Goal: Transaction & Acquisition: Purchase product/service

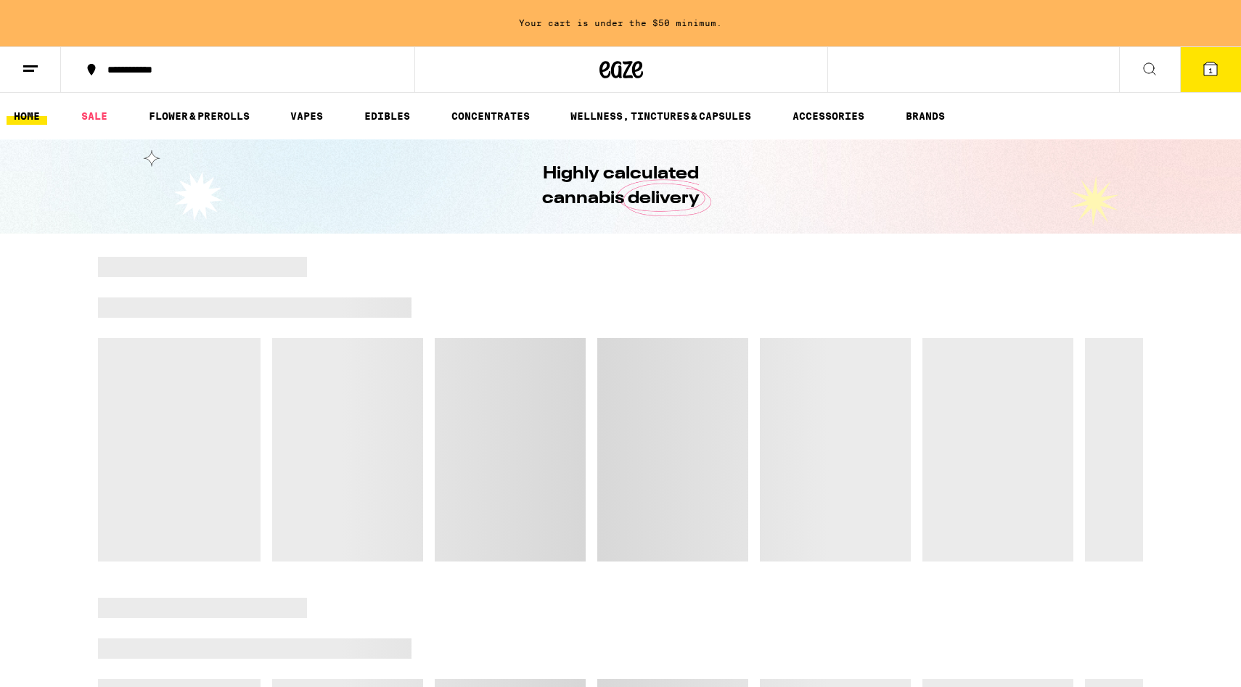
click at [1136, 66] on button at bounding box center [1149, 70] width 61 height 46
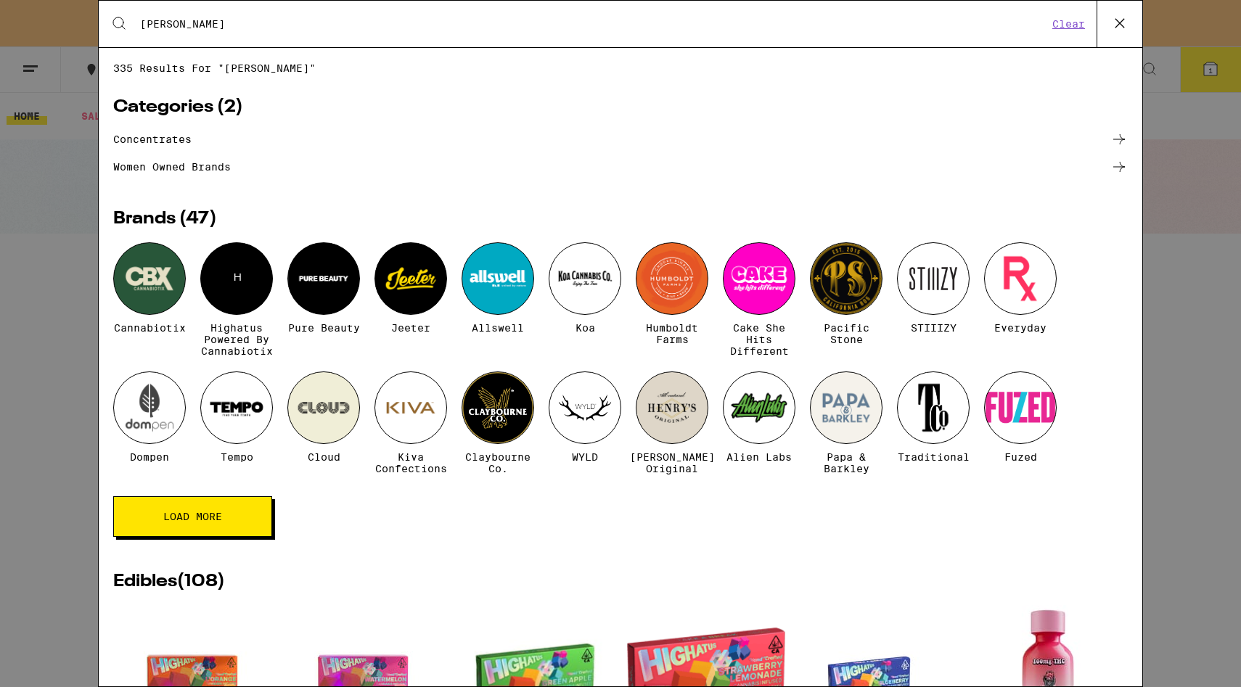
type input "[PERSON_NAME]"
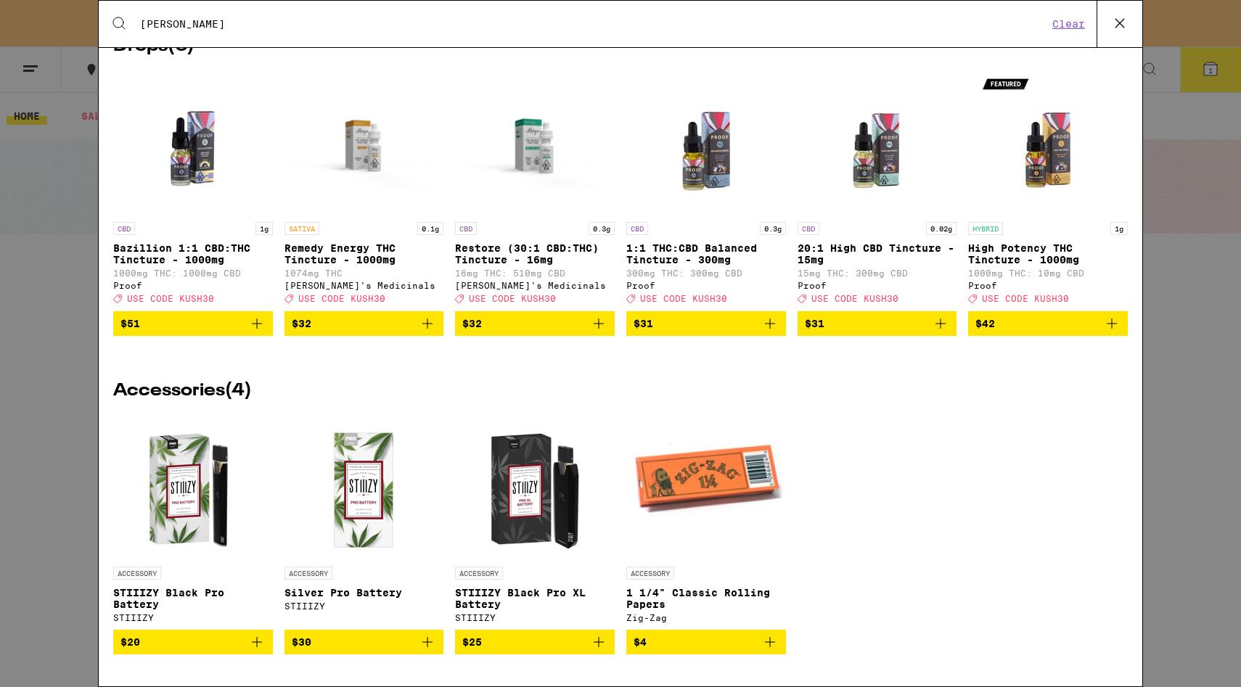
scroll to position [4554, 0]
click at [57, 282] on div "Search for Products [PERSON_NAME] Clear 335 results for "[PERSON_NAME]" Categor…" at bounding box center [620, 343] width 1241 height 687
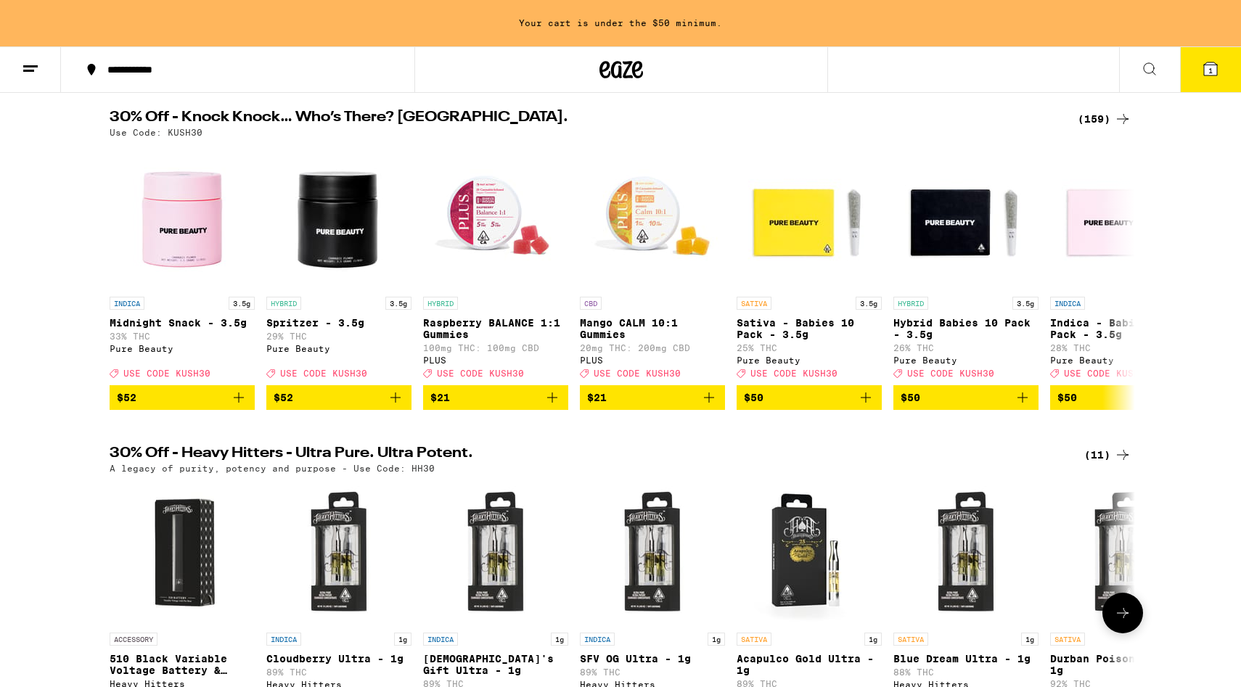
scroll to position [0, 0]
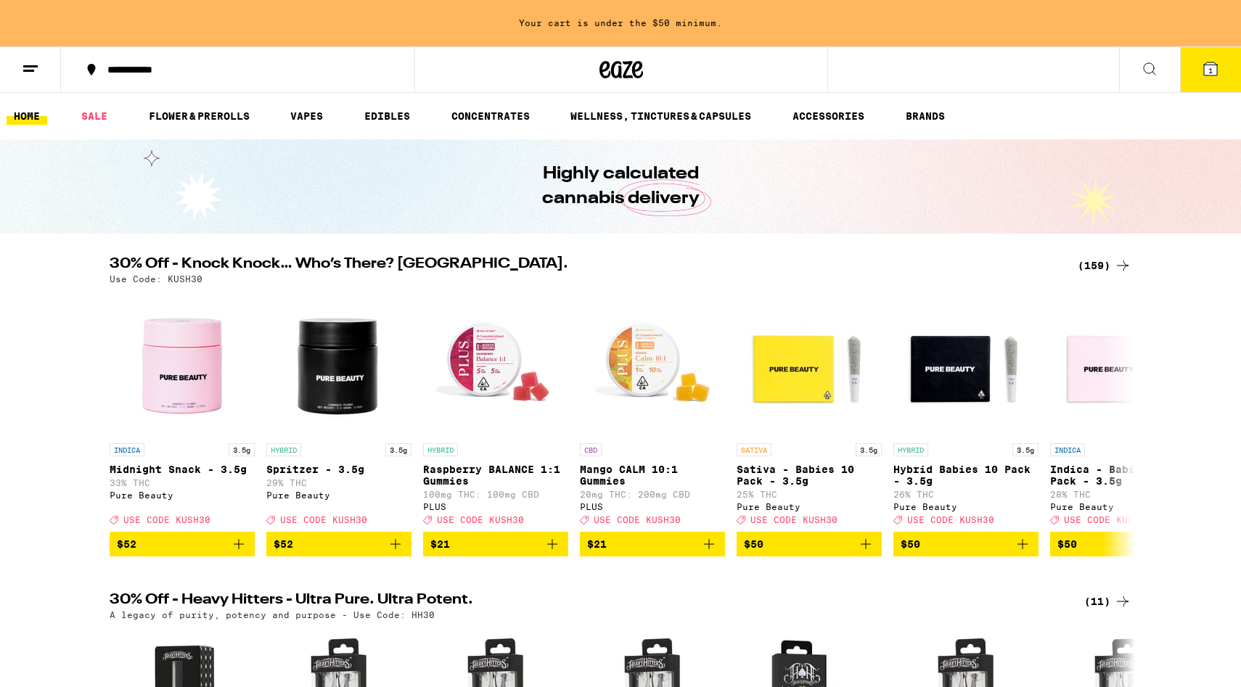
click at [26, 118] on link "HOME" at bounding box center [27, 115] width 41 height 17
click at [402, 115] on link "EDIBLES" at bounding box center [387, 115] width 60 height 17
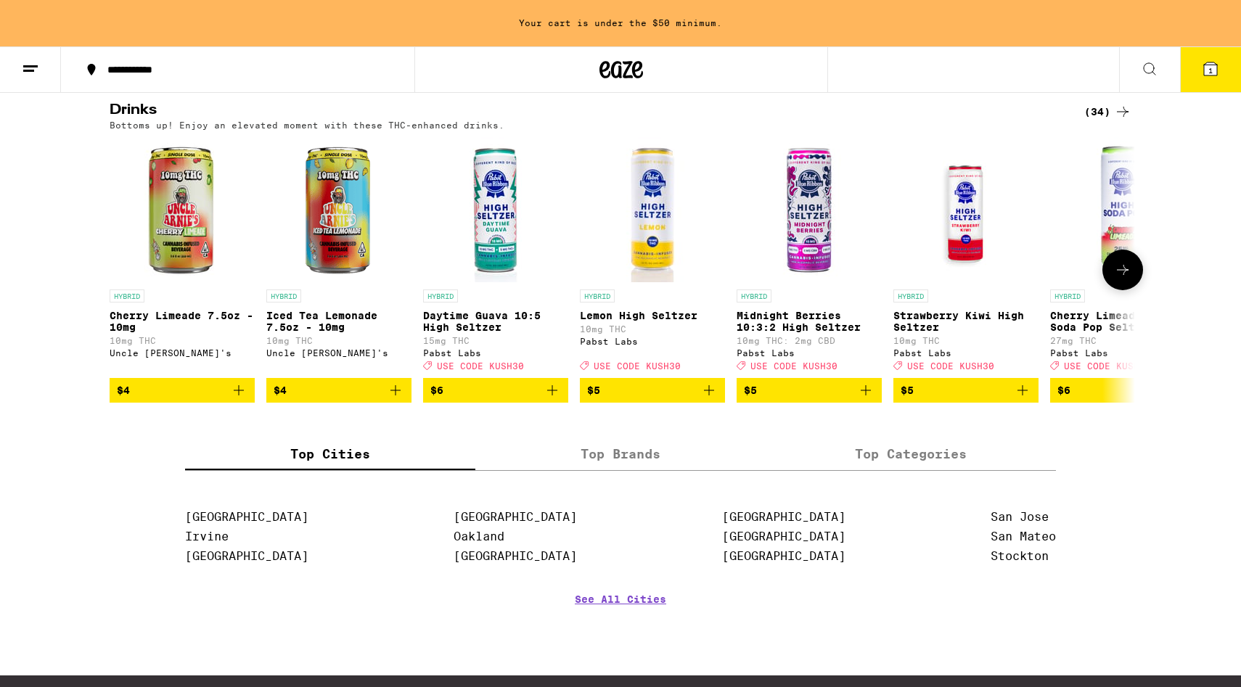
scroll to position [796, 0]
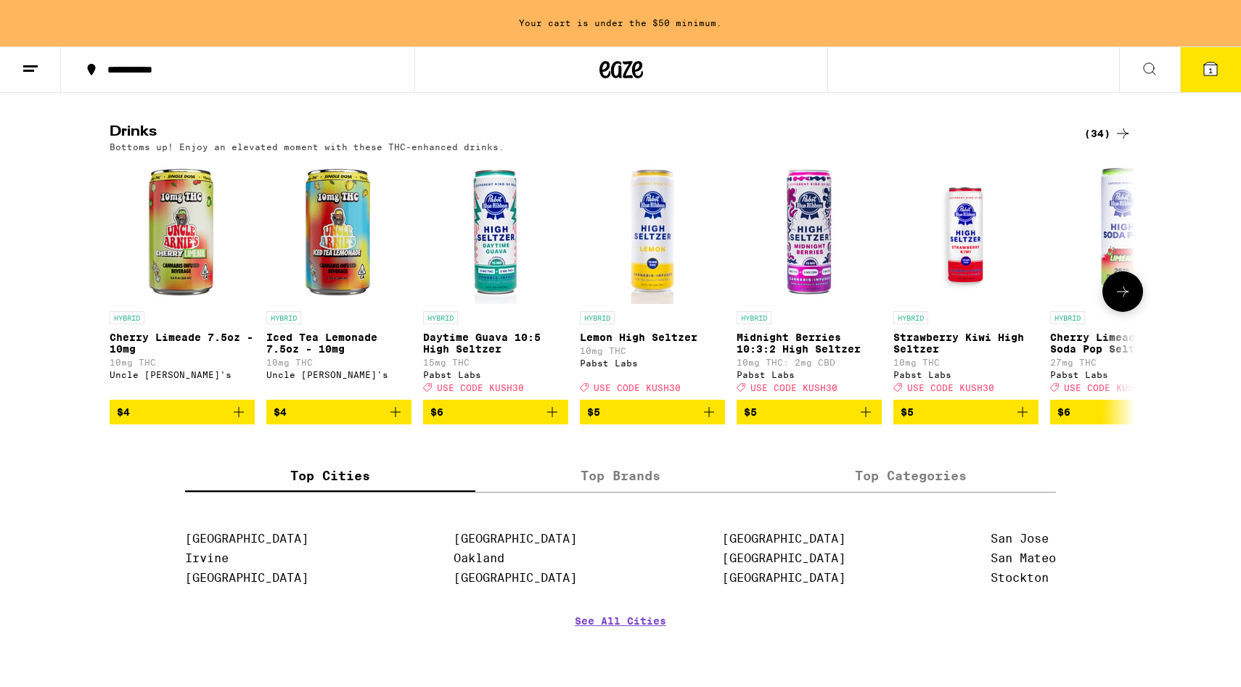
click at [1126, 300] on icon at bounding box center [1122, 291] width 17 height 17
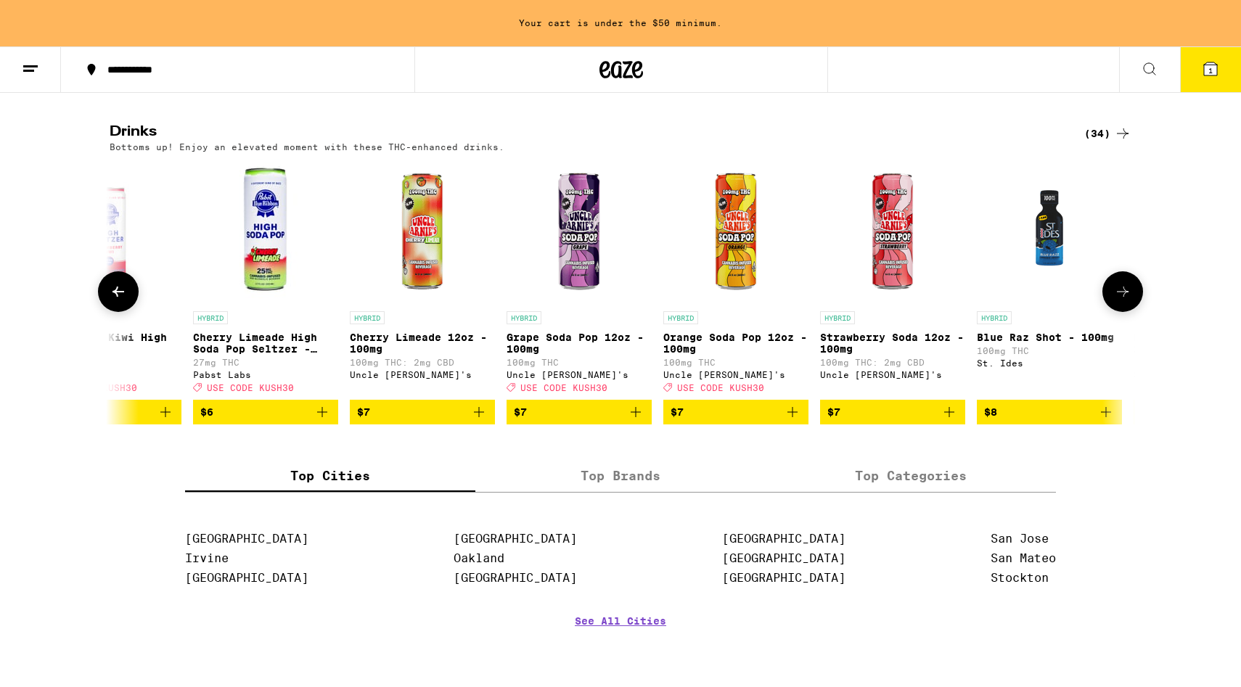
scroll to position [0, 863]
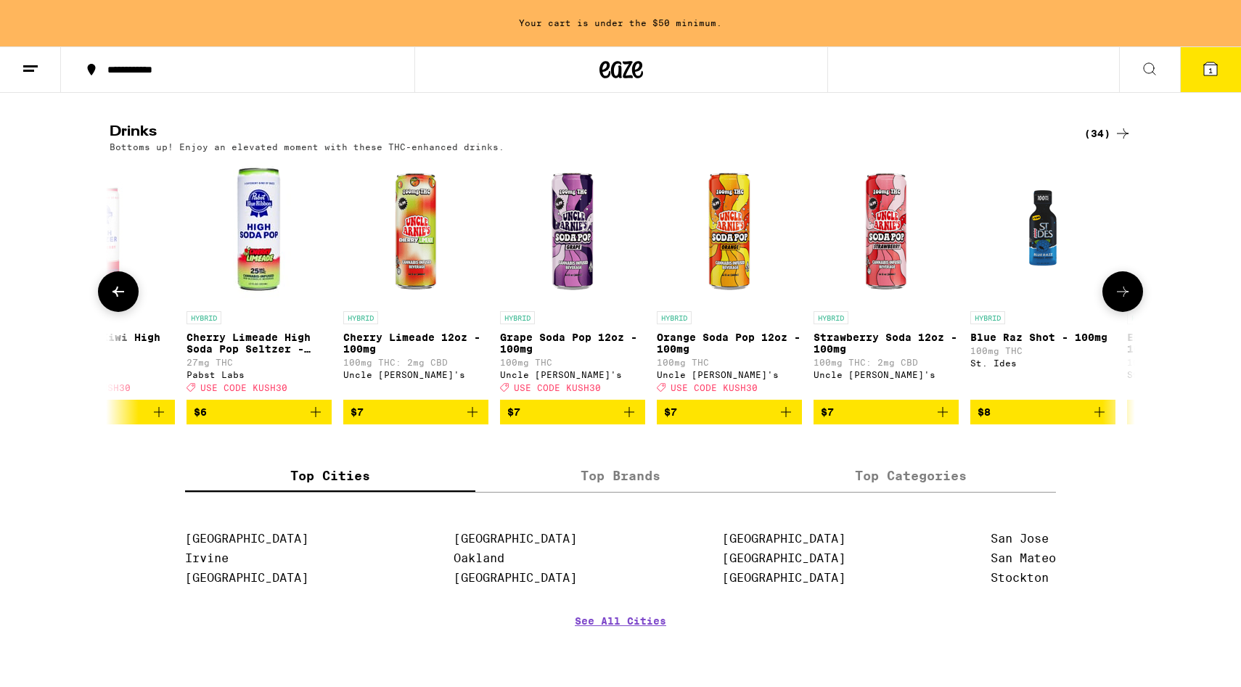
click at [1126, 300] on icon at bounding box center [1122, 291] width 17 height 17
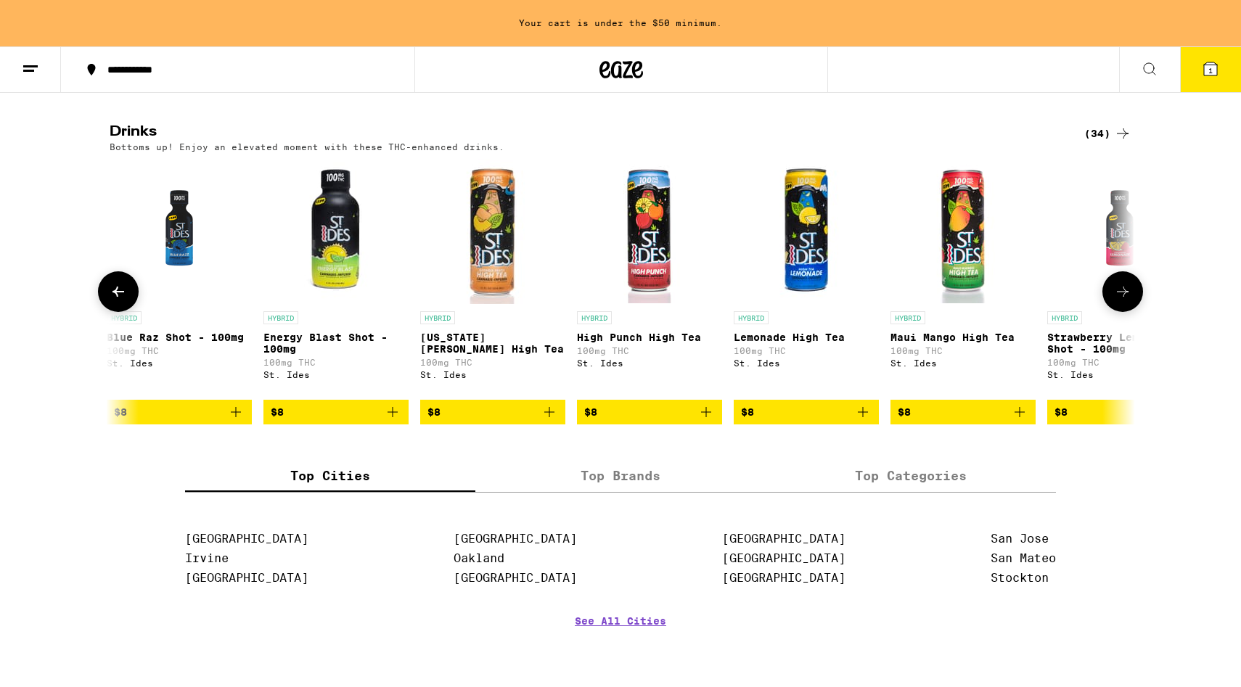
click at [1126, 300] on icon at bounding box center [1122, 291] width 17 height 17
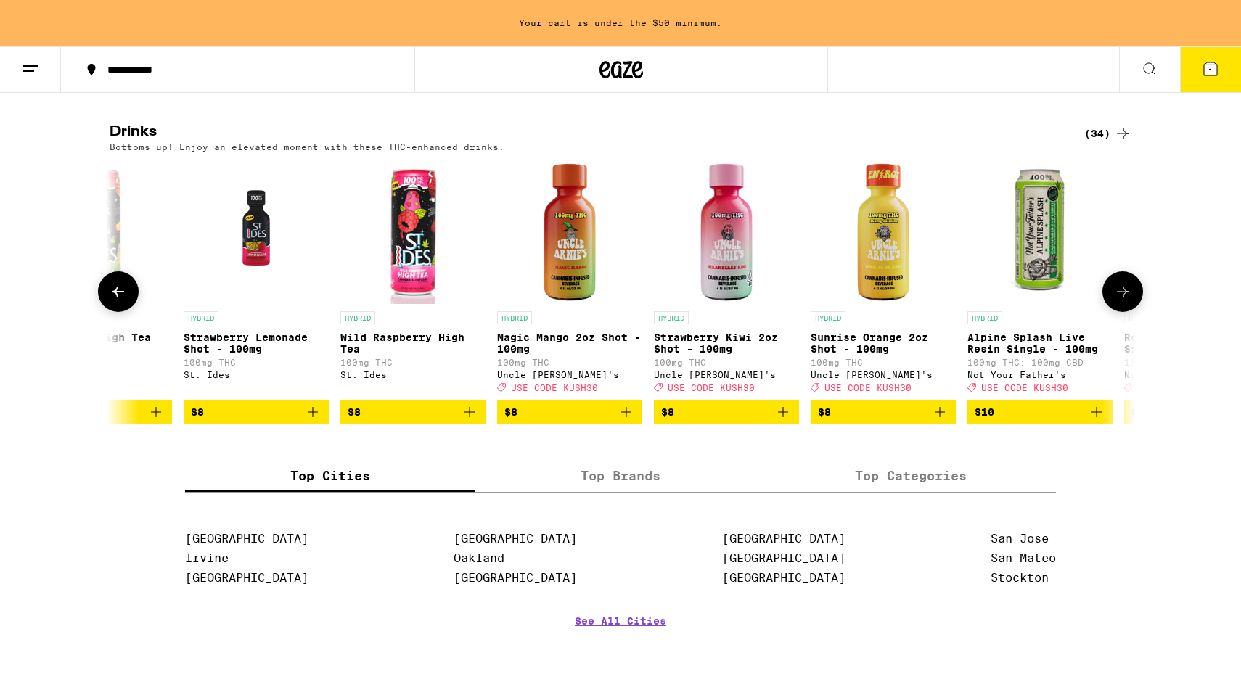
click at [1126, 300] on icon at bounding box center [1122, 291] width 17 height 17
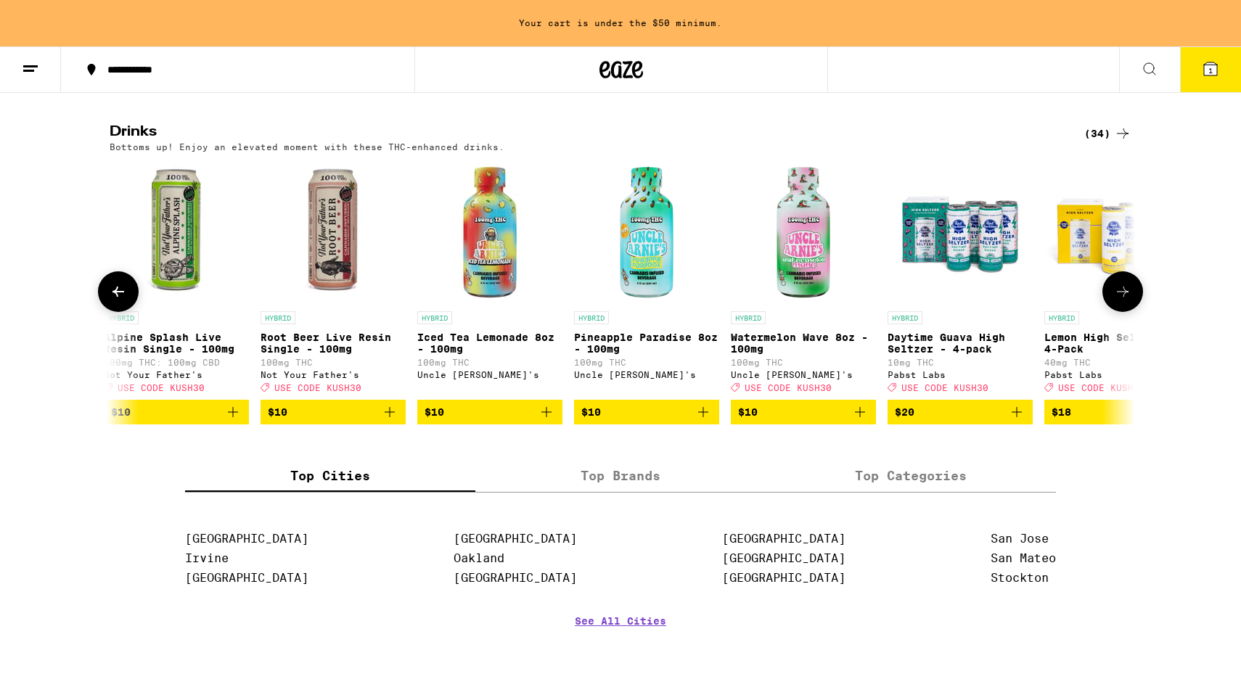
click at [1126, 300] on icon at bounding box center [1122, 291] width 17 height 17
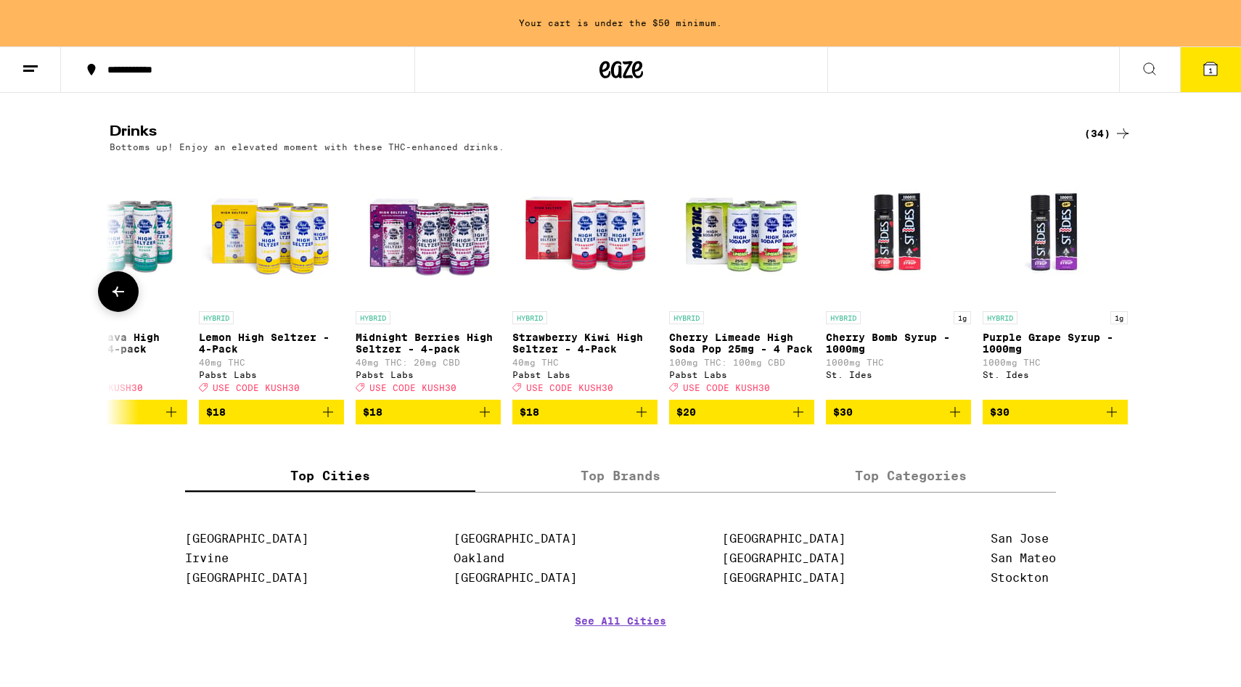
scroll to position [0, 4307]
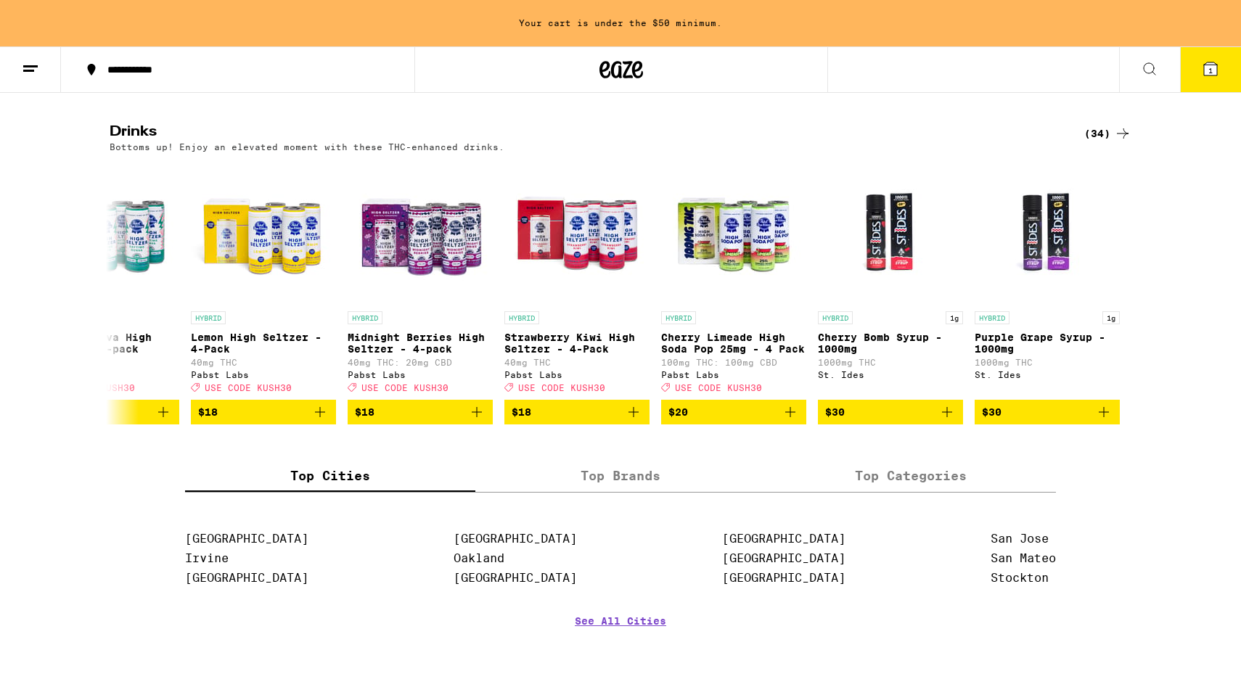
click at [1121, 139] on icon at bounding box center [1123, 133] width 12 height 10
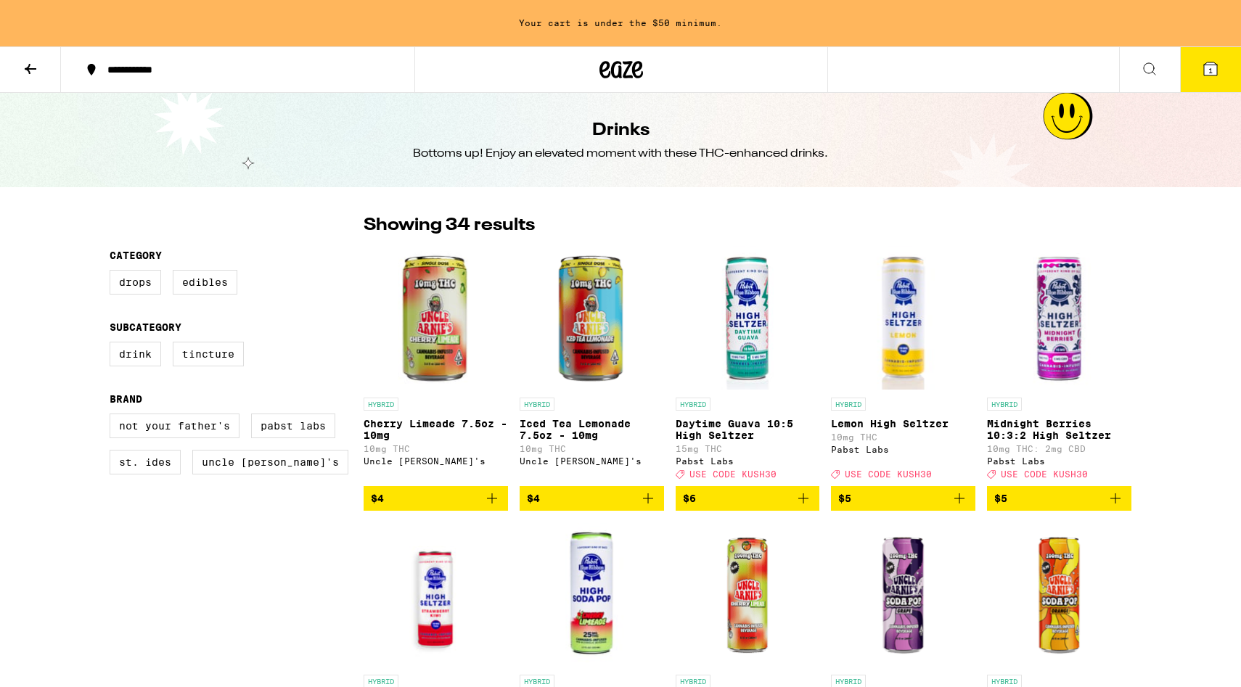
click at [36, 67] on icon at bounding box center [31, 69] width 12 height 10
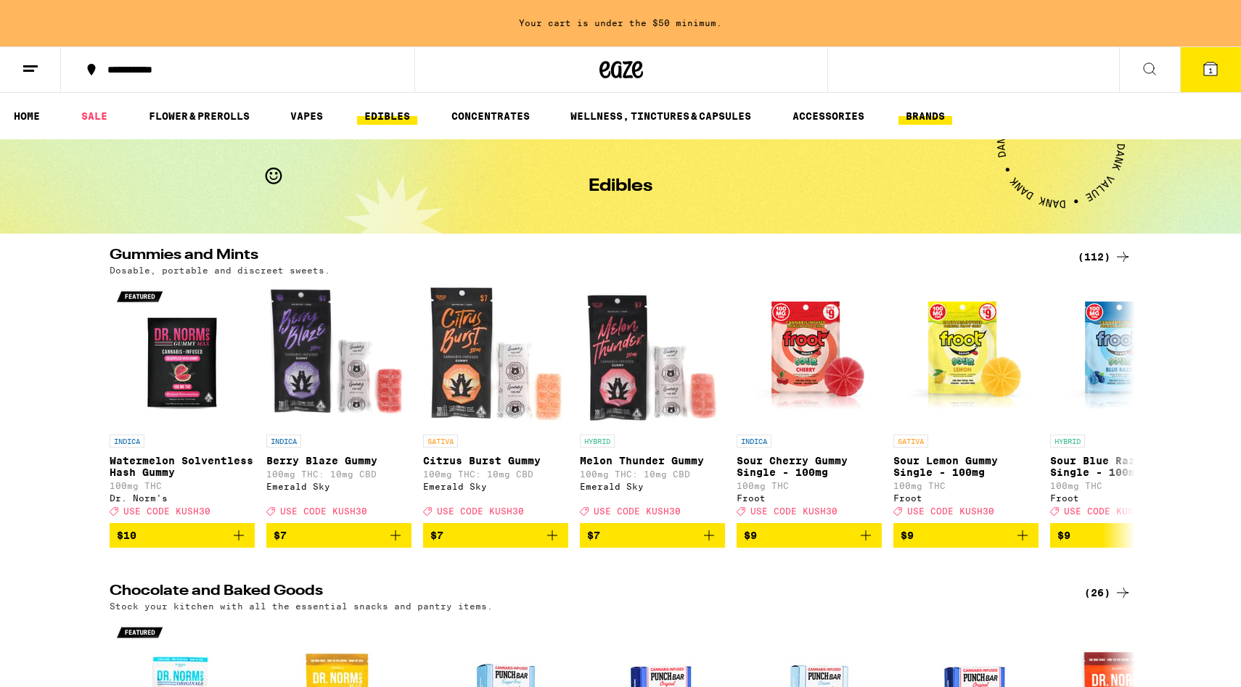
click at [944, 115] on link "BRANDS" at bounding box center [925, 115] width 54 height 17
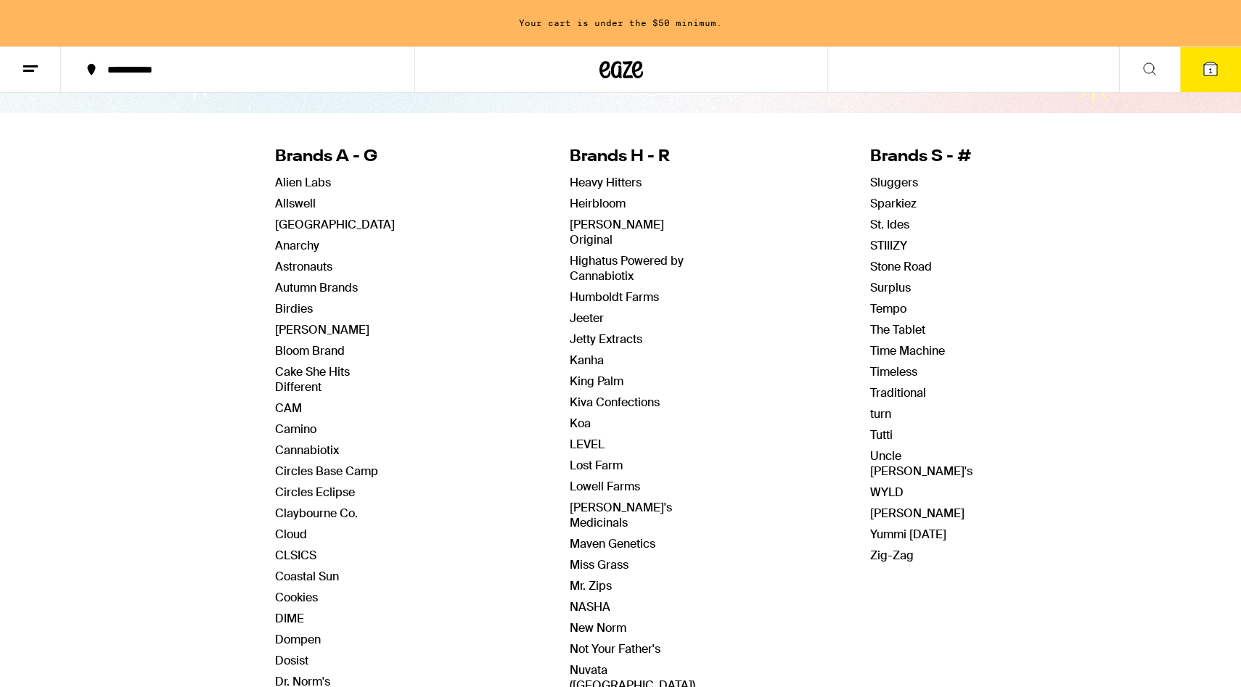
scroll to position [73, 0]
